Goal: Task Accomplishment & Management: Complete application form

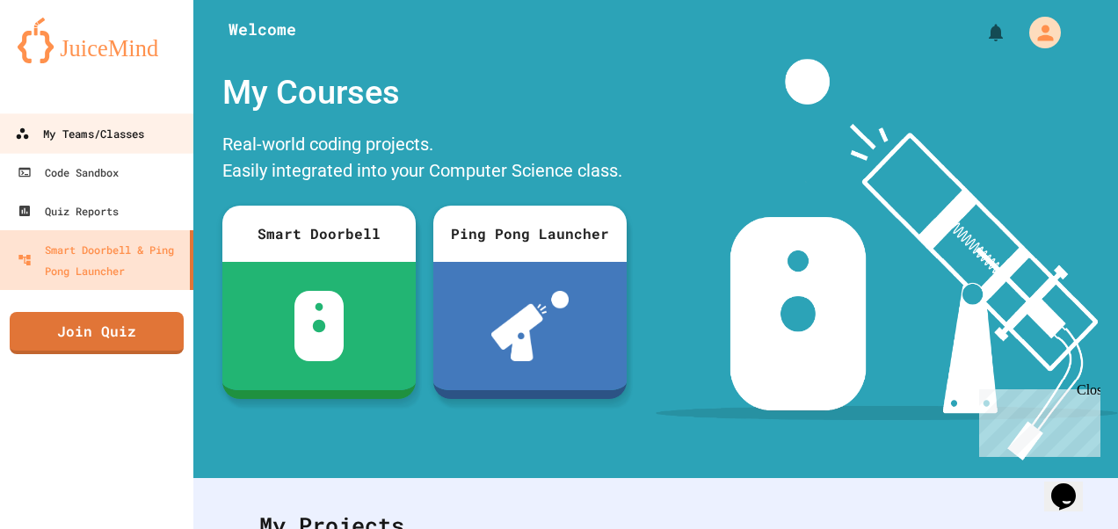
click at [157, 141] on link "My Teams/Classes" at bounding box center [96, 133] width 199 height 40
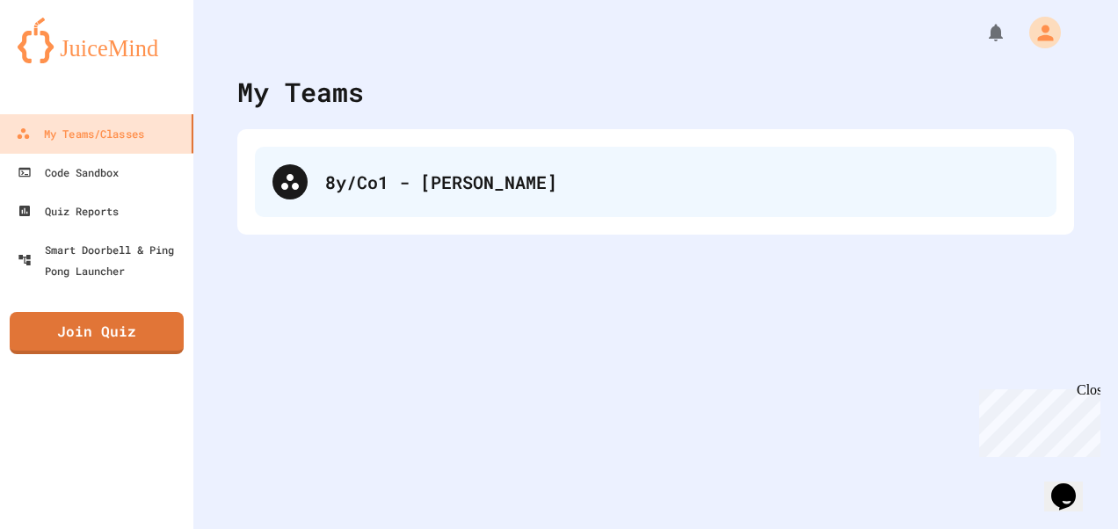
click at [360, 193] on div "8y/Co1 - [PERSON_NAME]" at bounding box center [682, 182] width 714 height 26
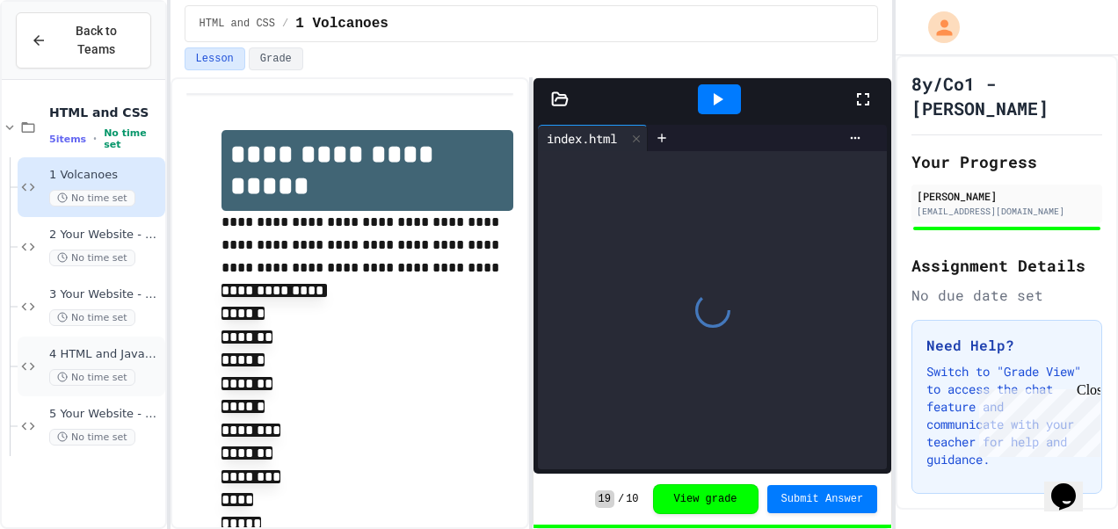
click at [133, 347] on div "4 HTML and JavaScript No time set" at bounding box center [105, 366] width 112 height 39
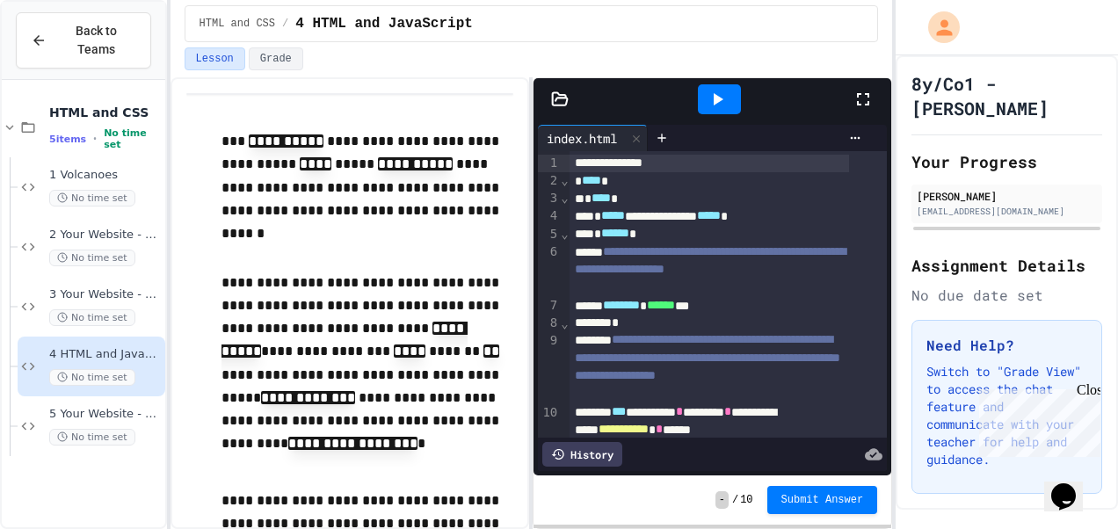
click at [866, 93] on icon at bounding box center [863, 99] width 12 height 12
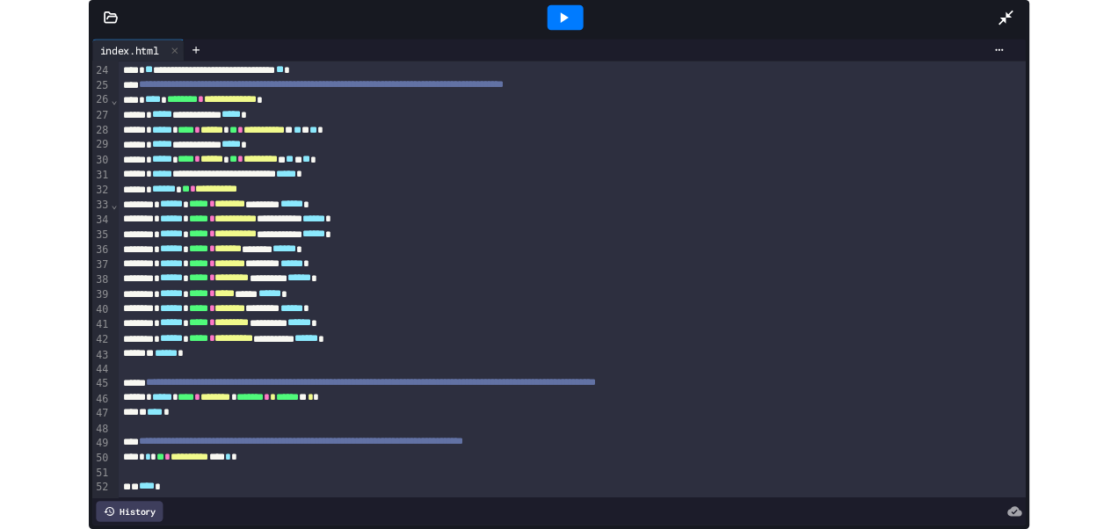
scroll to position [410, 0]
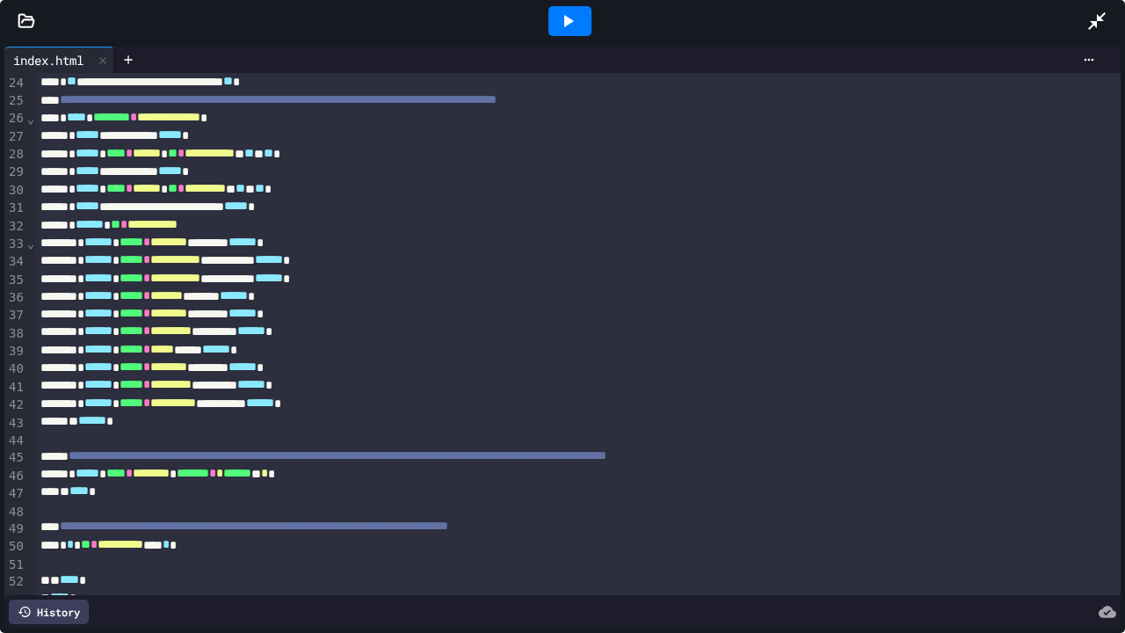
click at [1094, 28] on icon at bounding box center [1096, 21] width 21 height 21
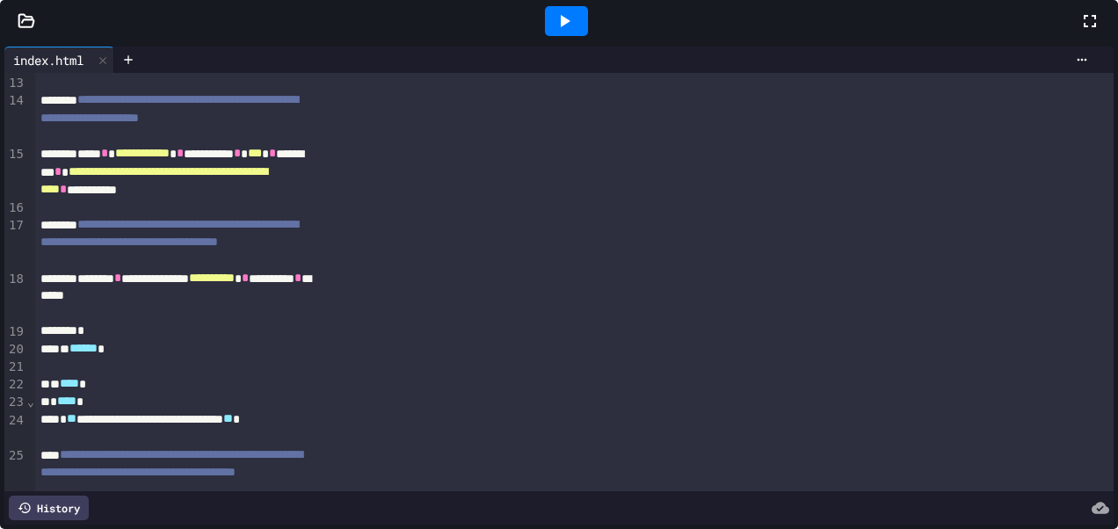
scroll to position [747, 0]
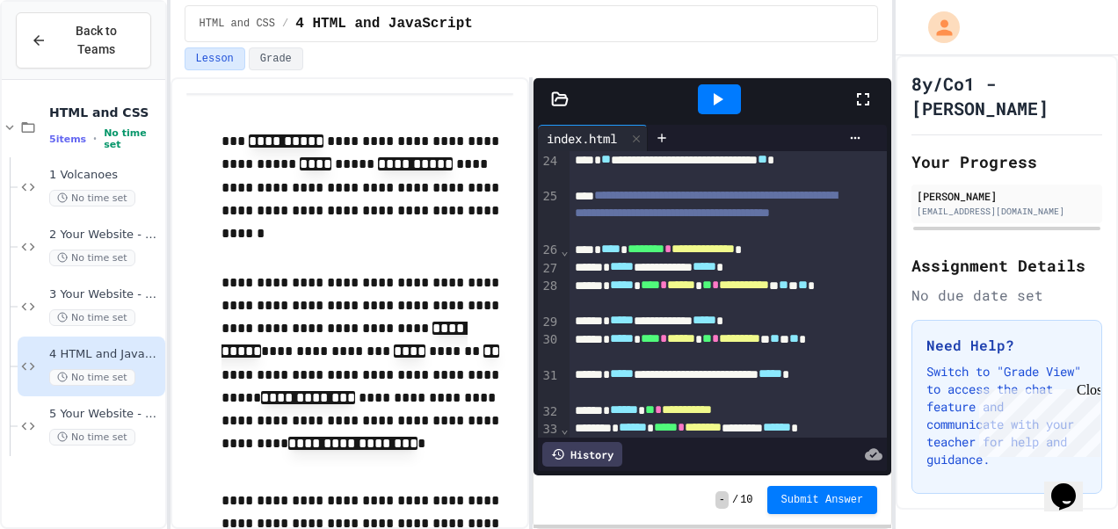
click at [89, 407] on span "5 Your Website - Forms" at bounding box center [105, 414] width 112 height 15
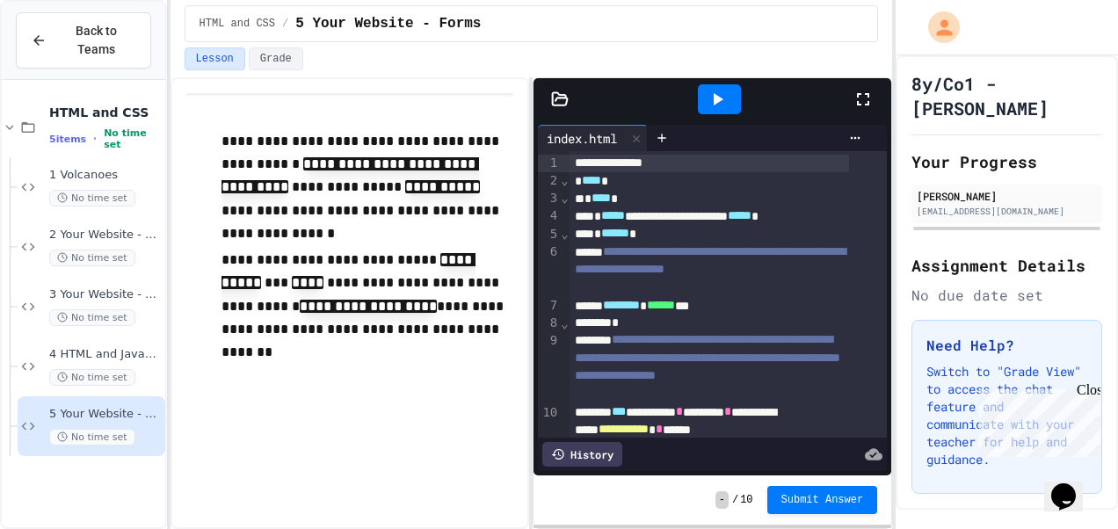
click at [861, 98] on icon at bounding box center [862, 99] width 21 height 21
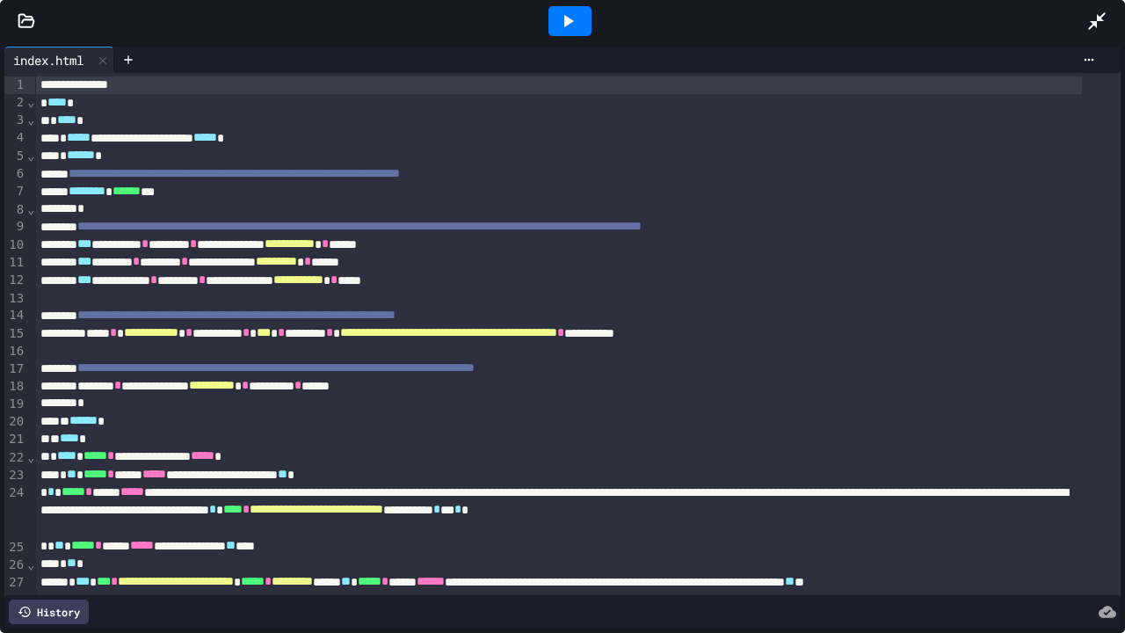
click at [571, 14] on icon at bounding box center [567, 21] width 21 height 21
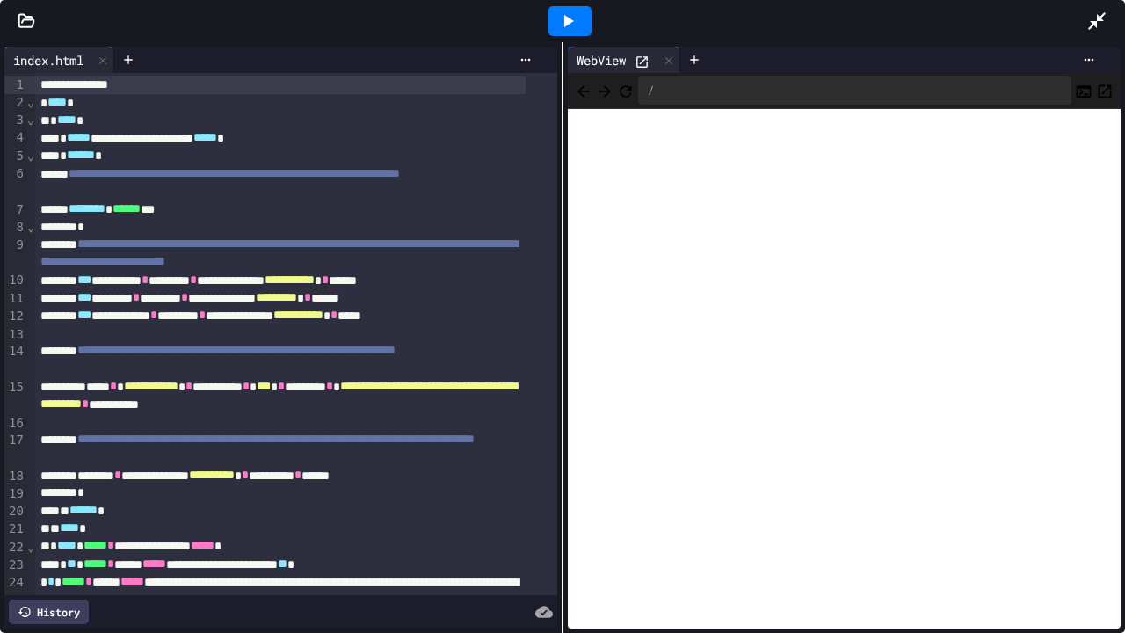
click at [576, 18] on icon at bounding box center [567, 21] width 21 height 21
click at [1104, 15] on icon at bounding box center [1097, 21] width 18 height 18
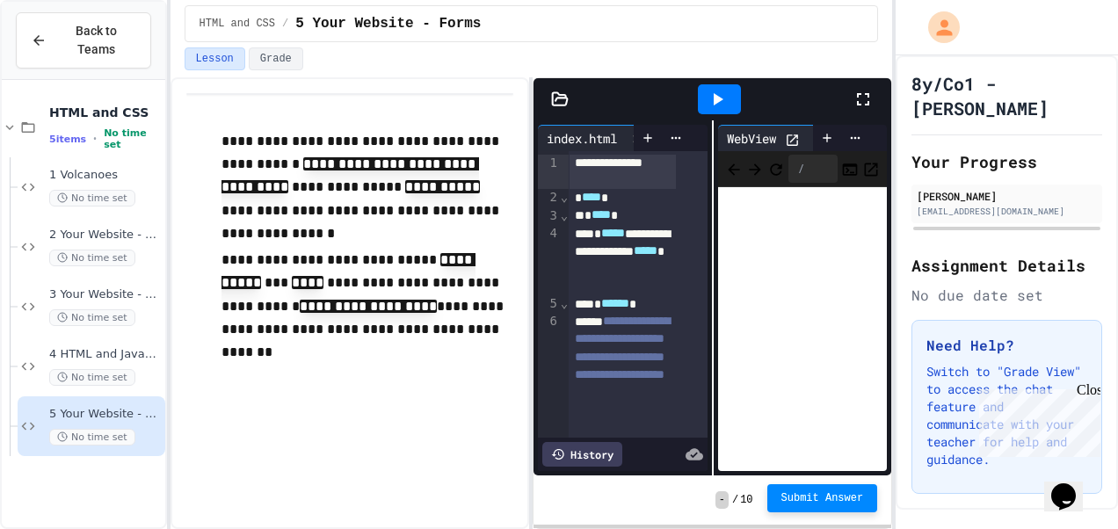
click at [838, 502] on span "Submit Answer" at bounding box center [822, 498] width 83 height 14
